Goal: Find specific page/section: Find specific page/section

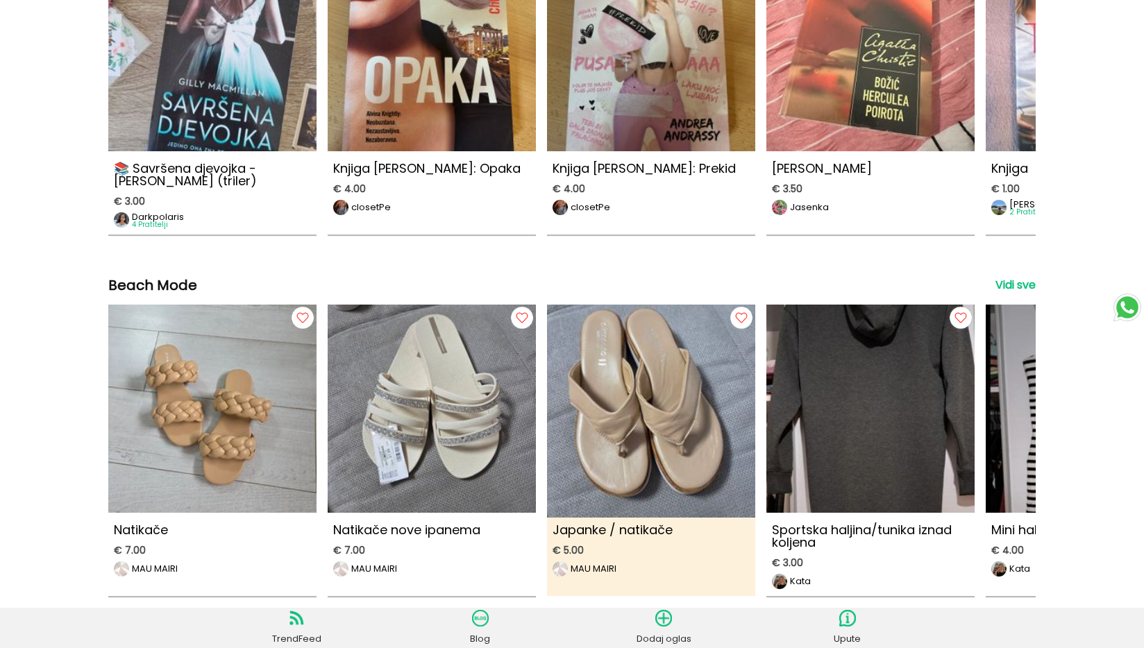
scroll to position [4620, 0]
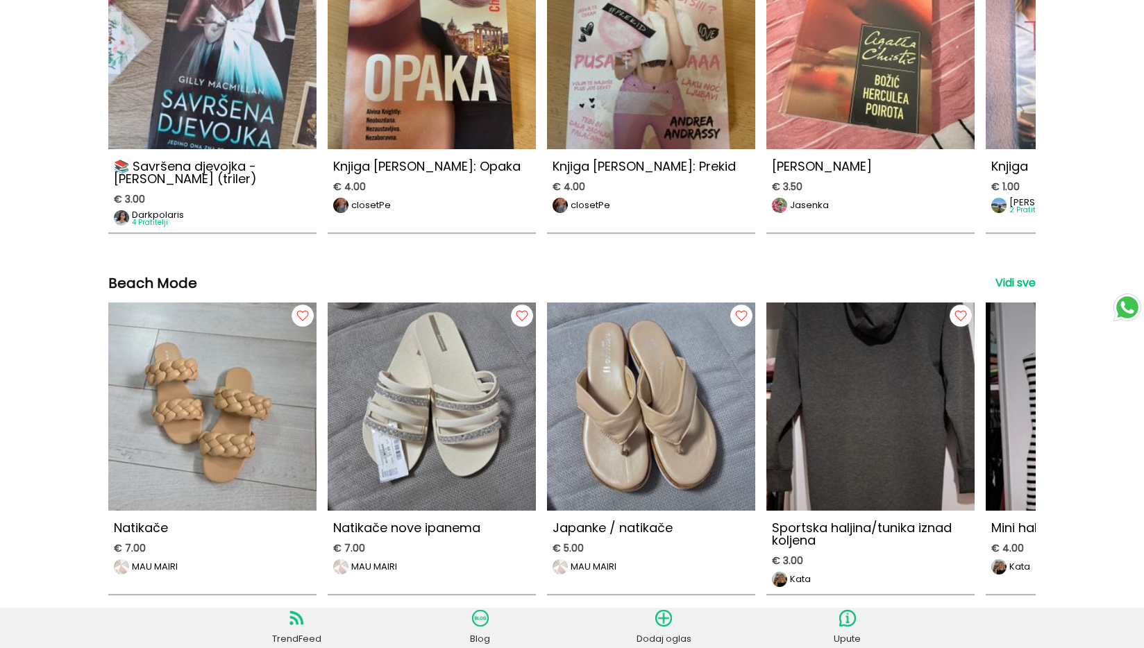
click at [574, 286] on div "Beach Mode Vidi sve" at bounding box center [571, 283] width 927 height 17
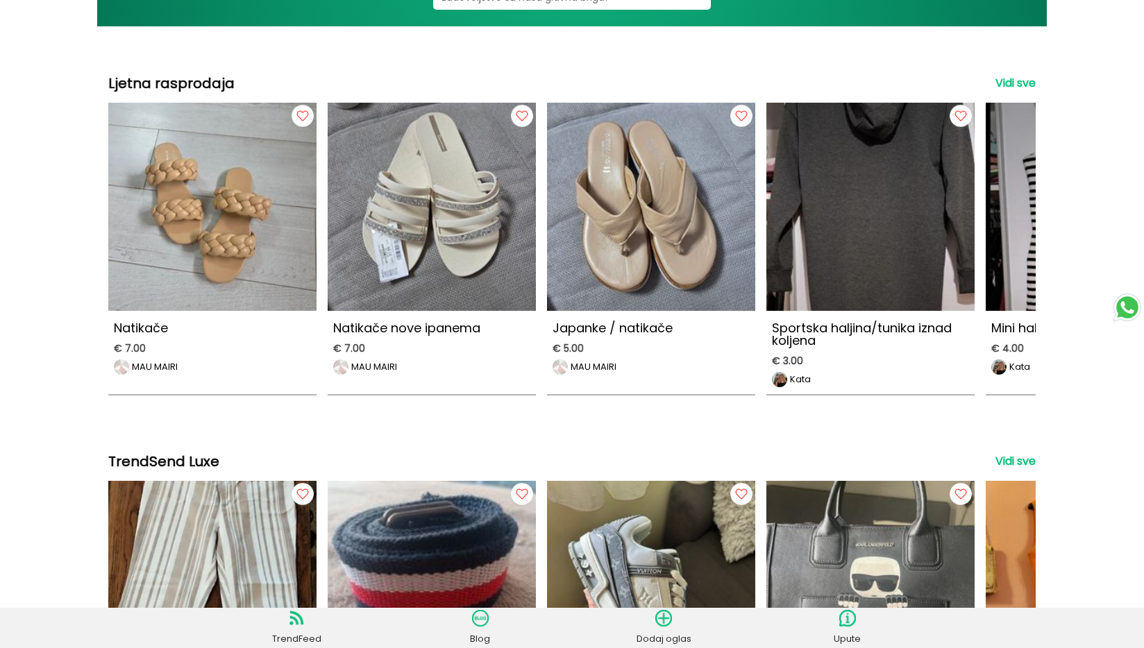
scroll to position [0, 0]
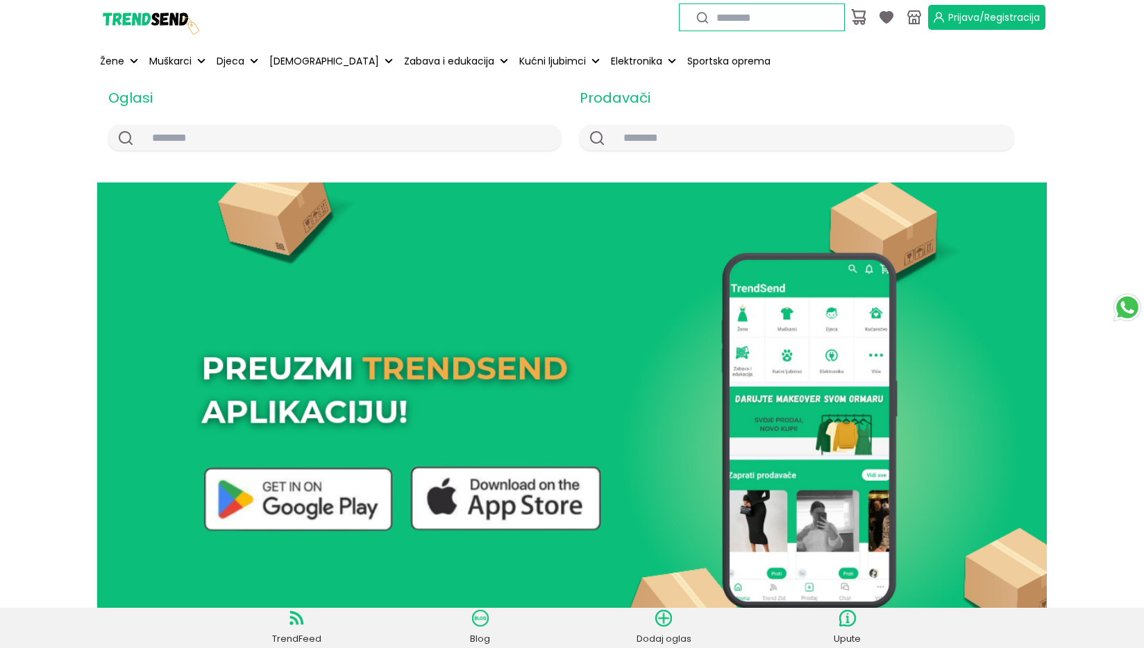
click at [103, 19] on img at bounding box center [149, 17] width 104 height 104
